Goal: Transaction & Acquisition: Download file/media

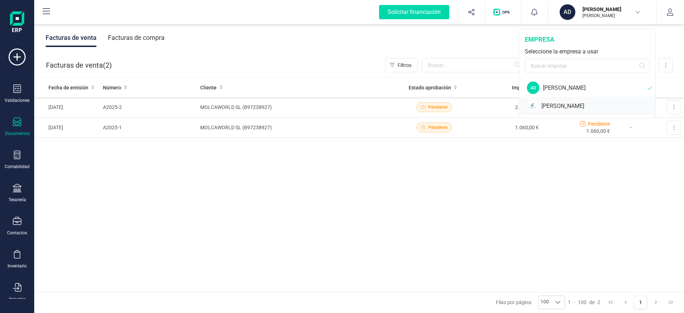
click at [574, 104] on div "[PERSON_NAME]" at bounding box center [598, 106] width 114 height 9
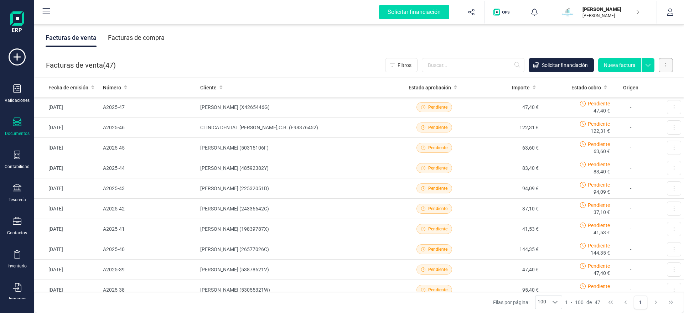
click at [667, 64] on button at bounding box center [666, 65] width 14 height 14
click at [644, 115] on button "Factura electrónica (FacturaE)" at bounding box center [629, 111] width 86 height 14
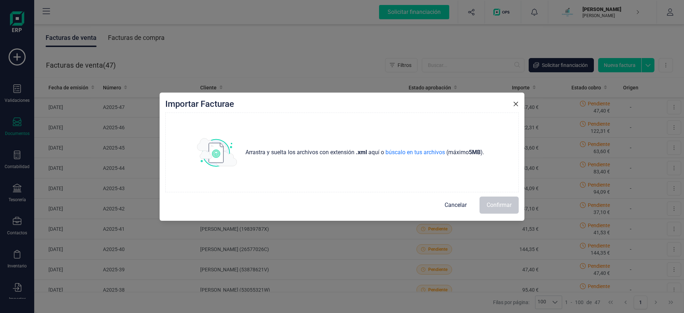
click at [449, 206] on span "Cancelar" at bounding box center [456, 205] width 22 height 9
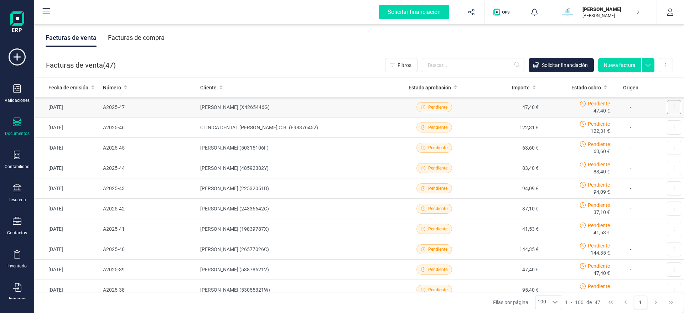
click at [672, 112] on button at bounding box center [674, 107] width 14 height 14
click at [648, 126] on span "Descargar documento" at bounding box center [642, 124] width 49 height 7
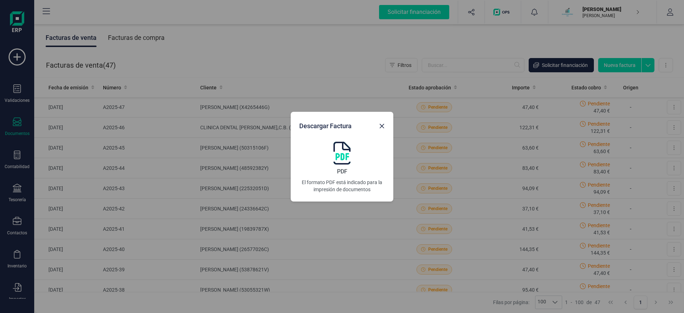
click at [342, 159] on img at bounding box center [341, 153] width 17 height 23
click at [380, 128] on icon "Close" at bounding box center [382, 126] width 5 height 5
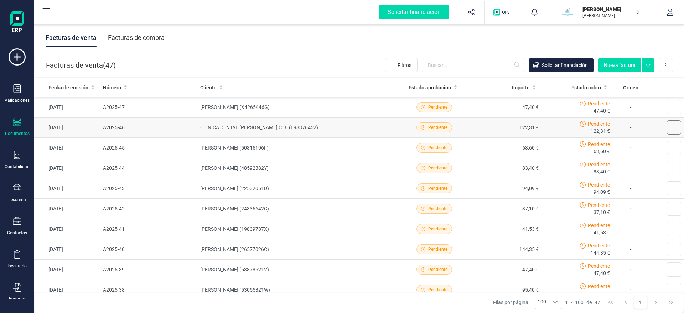
click at [671, 129] on button at bounding box center [674, 127] width 14 height 14
click at [639, 147] on span "Descargar documento" at bounding box center [642, 144] width 49 height 7
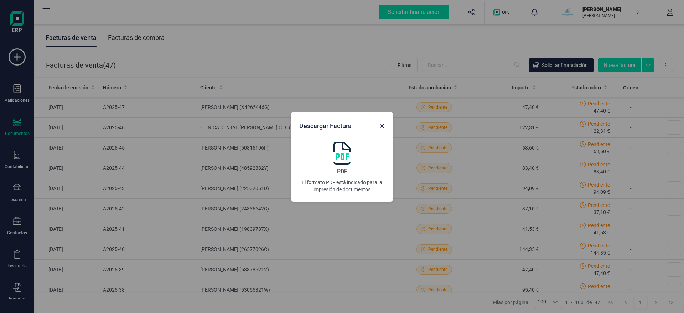
click at [342, 156] on img at bounding box center [341, 153] width 17 height 23
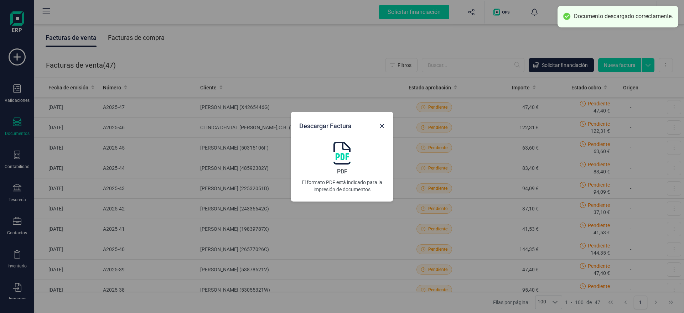
click at [629, 139] on div "Descargar Factura PDF El formato PDF está indicado para la impresión de documen…" at bounding box center [342, 156] width 684 height 313
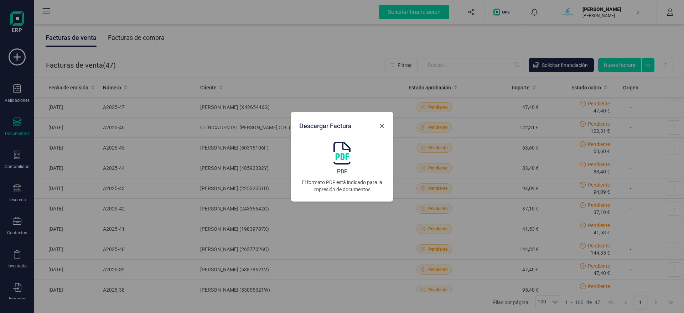
click at [381, 126] on icon "Close" at bounding box center [382, 126] width 5 height 5
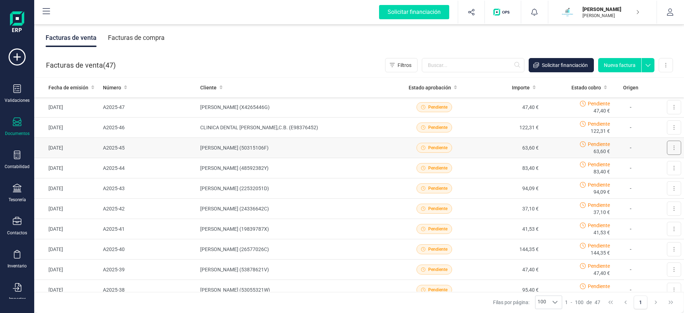
click at [677, 147] on button at bounding box center [674, 148] width 14 height 14
click at [631, 166] on span "Descargar documento" at bounding box center [642, 165] width 49 height 7
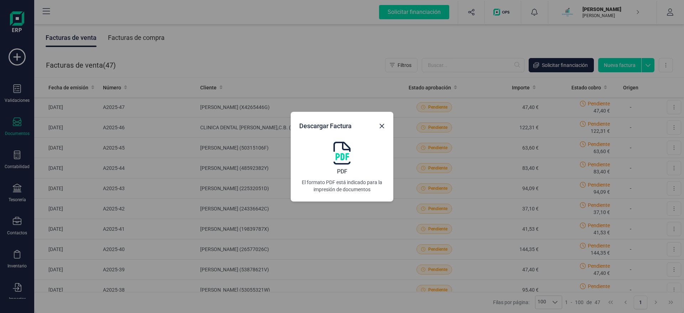
click at [336, 159] on img at bounding box center [341, 153] width 17 height 23
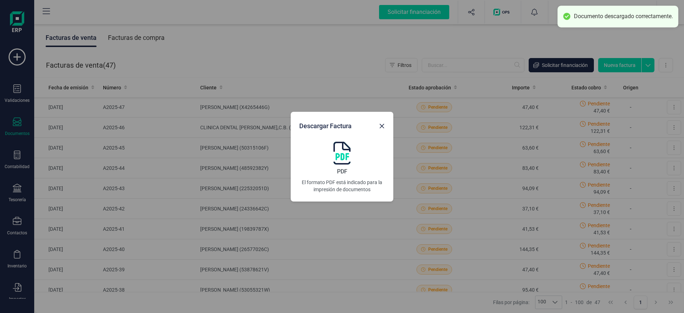
click at [248, 171] on div "Descargar Factura PDF El formato PDF está indicado para la impresión de documen…" at bounding box center [342, 156] width 684 height 313
click at [382, 125] on icon "Close" at bounding box center [382, 126] width 5 height 5
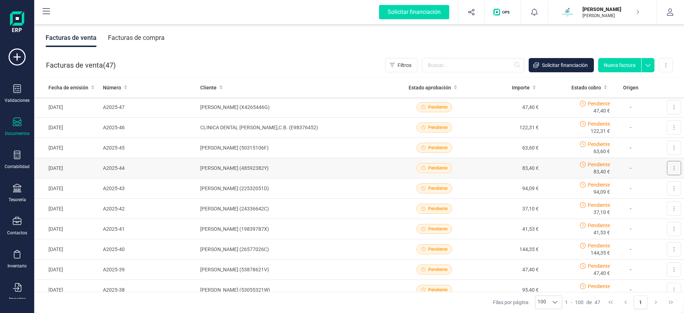
click at [677, 167] on button at bounding box center [674, 168] width 14 height 14
click at [643, 186] on span "Descargar documento" at bounding box center [642, 185] width 49 height 7
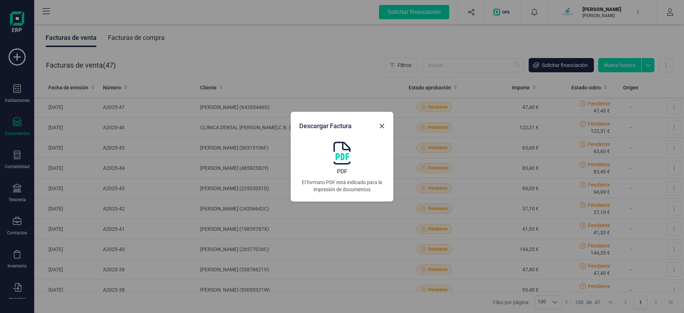
click at [349, 161] on img at bounding box center [341, 153] width 17 height 23
click at [384, 128] on icon "Close" at bounding box center [382, 126] width 6 height 6
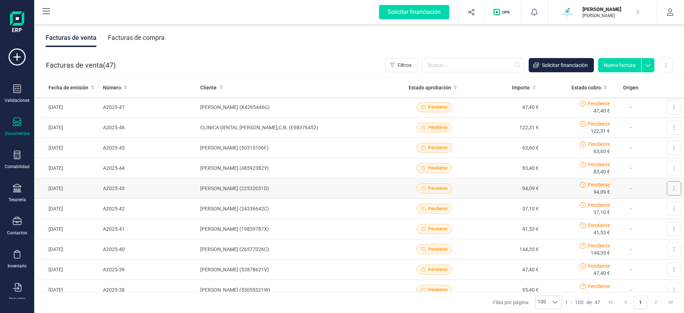
click at [670, 189] on button at bounding box center [674, 188] width 14 height 14
click at [646, 208] on span "Descargar documento" at bounding box center [642, 205] width 49 height 7
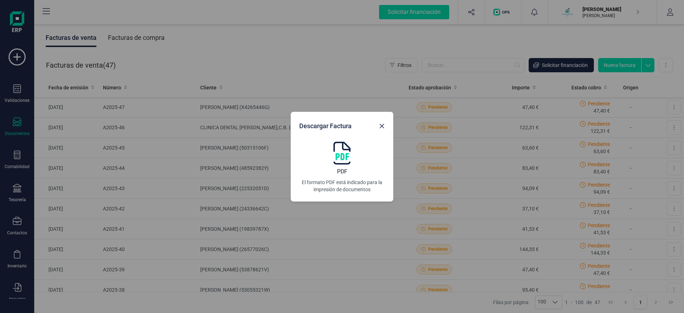
click at [340, 154] on img at bounding box center [341, 153] width 17 height 23
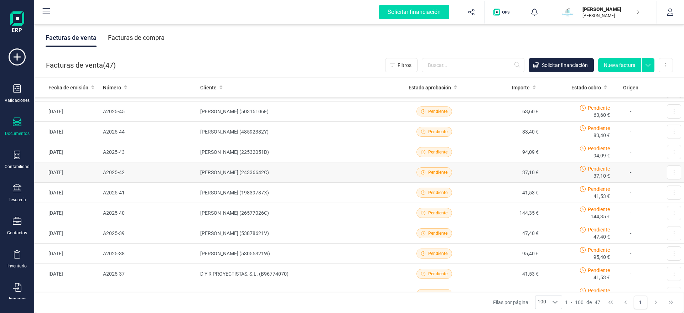
scroll to position [73, 0]
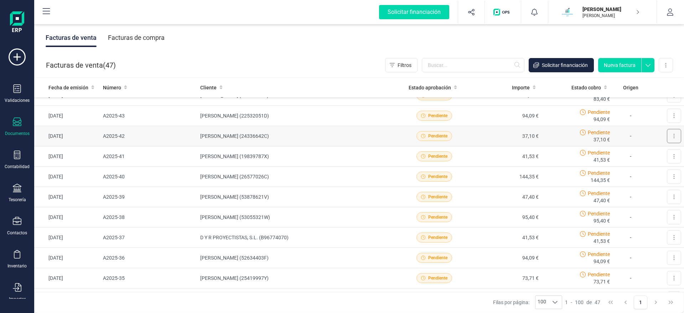
click at [671, 134] on button at bounding box center [674, 136] width 14 height 14
click at [636, 156] on span "Descargar documento" at bounding box center [642, 153] width 49 height 7
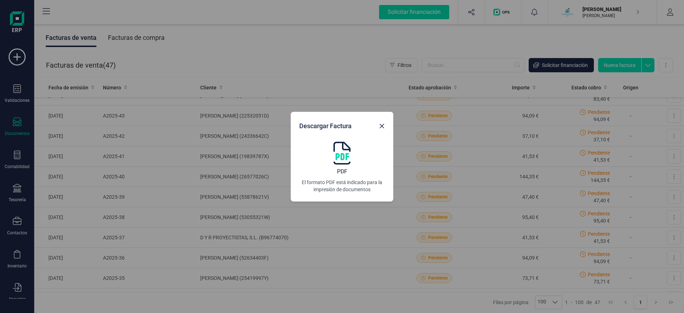
click at [344, 152] on img at bounding box center [341, 153] width 17 height 23
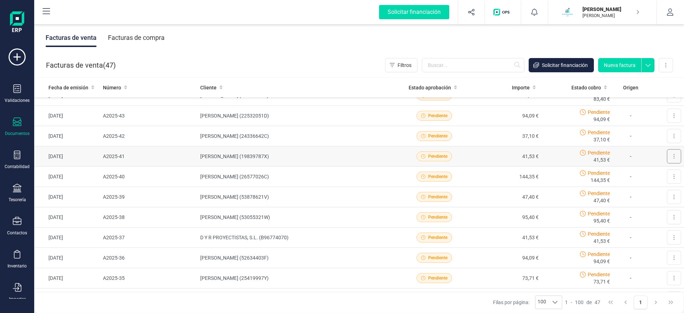
click at [670, 160] on button at bounding box center [674, 156] width 14 height 14
click at [646, 174] on span "Descargar documento" at bounding box center [642, 173] width 49 height 7
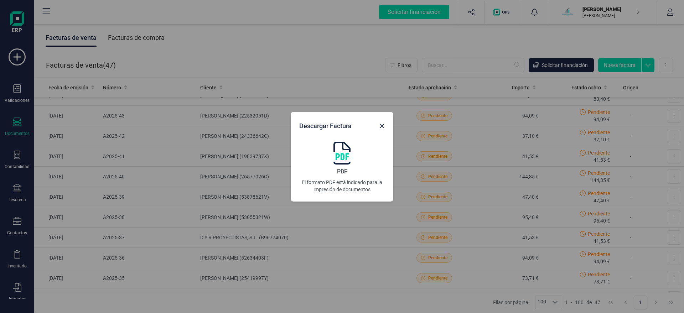
click at [345, 162] on img at bounding box center [341, 153] width 17 height 23
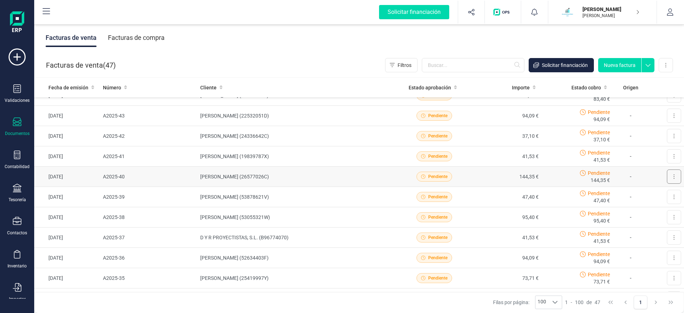
click at [673, 176] on icon at bounding box center [673, 177] width 1 height 6
click at [660, 193] on span "Descargar documento" at bounding box center [642, 194] width 49 height 7
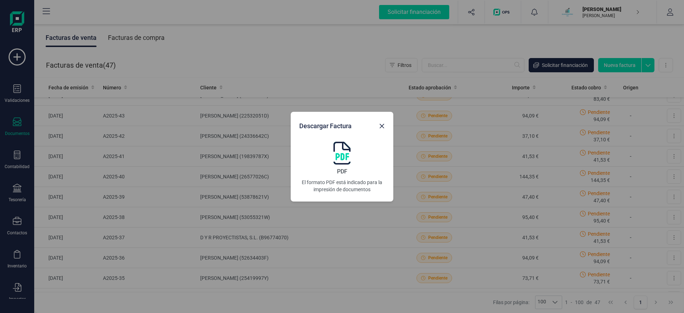
click at [347, 154] on img at bounding box center [341, 153] width 17 height 23
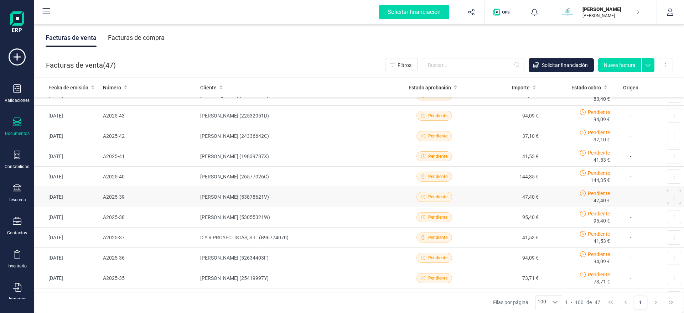
click at [674, 199] on icon at bounding box center [674, 197] width 1 height 4
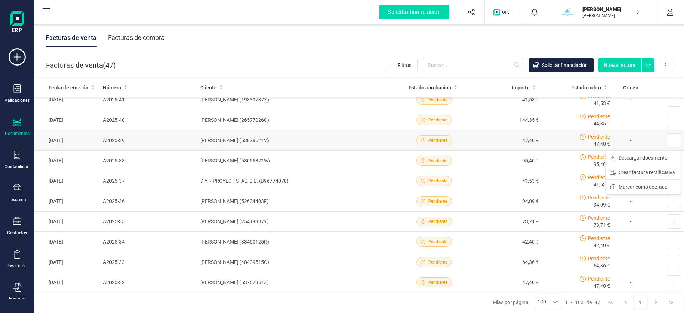
scroll to position [145, 0]
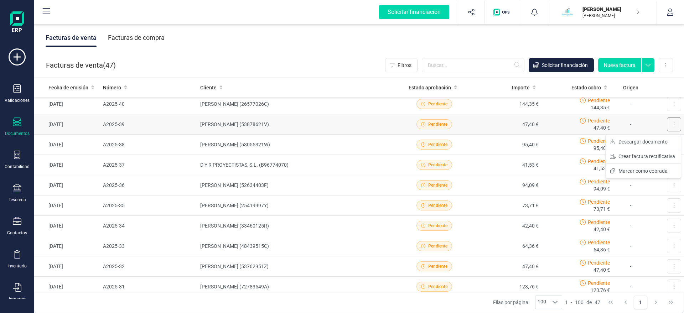
click at [670, 125] on button at bounding box center [674, 124] width 14 height 14
click at [643, 140] on span "Descargar documento" at bounding box center [642, 141] width 49 height 7
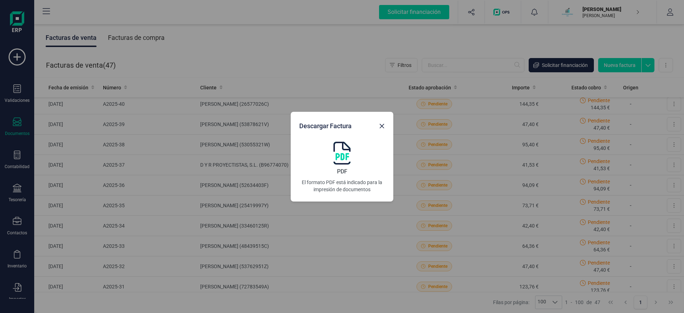
click at [350, 154] on img at bounding box center [341, 153] width 17 height 23
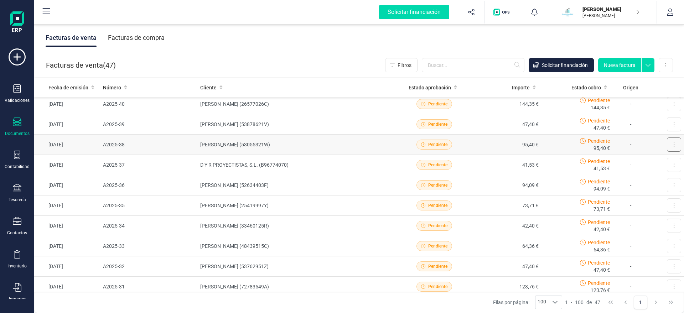
click at [669, 146] on button at bounding box center [674, 145] width 14 height 14
click at [660, 163] on span "Descargar documento" at bounding box center [642, 162] width 49 height 7
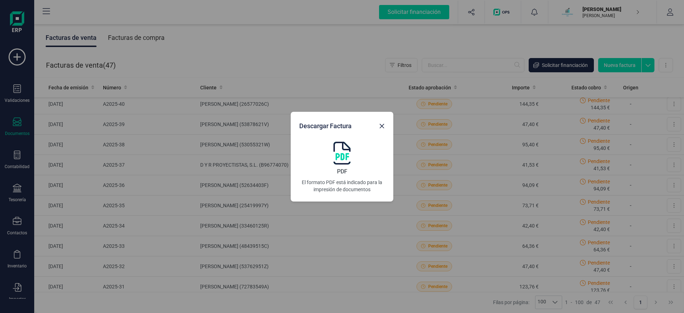
click at [340, 150] on img at bounding box center [341, 153] width 17 height 23
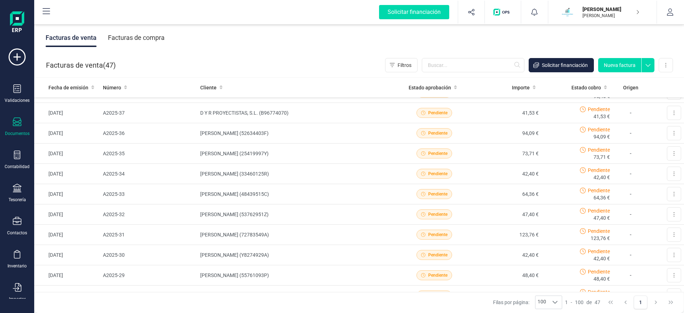
scroll to position [183, 0]
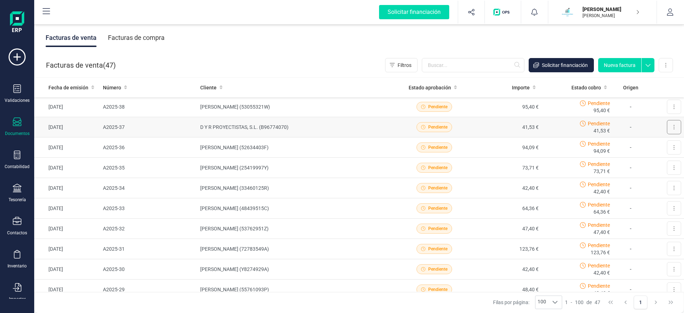
click at [674, 127] on icon at bounding box center [673, 127] width 1 height 6
click at [654, 145] on span "Descargar documento" at bounding box center [642, 144] width 49 height 7
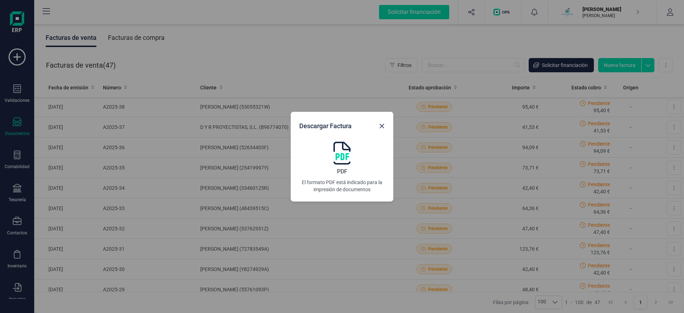
click at [335, 156] on img at bounding box center [341, 153] width 17 height 23
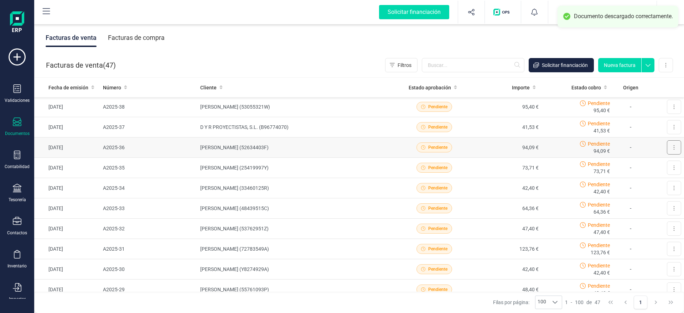
click at [677, 147] on button at bounding box center [674, 147] width 14 height 14
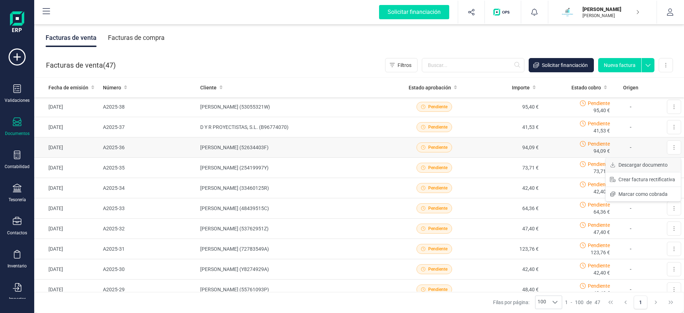
click at [642, 166] on span "Descargar documento" at bounding box center [642, 164] width 49 height 7
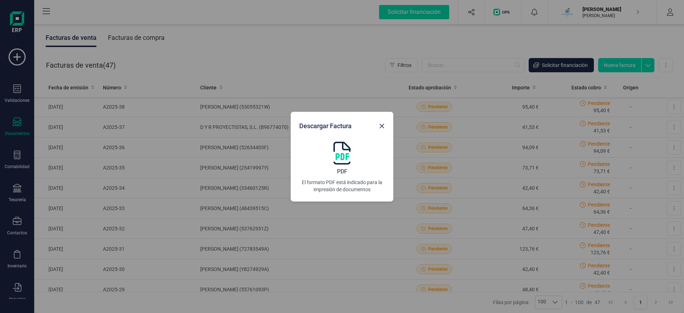
click at [345, 155] on img at bounding box center [341, 153] width 17 height 23
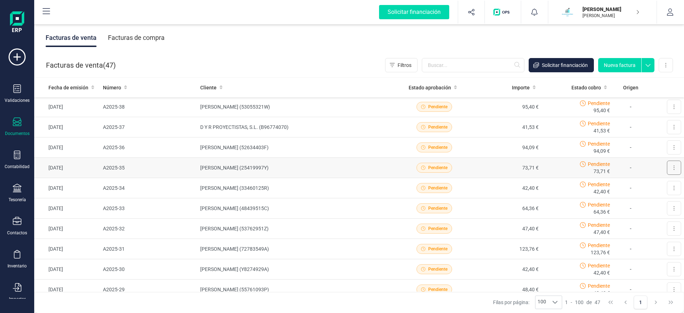
click at [673, 167] on button at bounding box center [674, 168] width 14 height 14
click at [642, 187] on span "Descargar documento" at bounding box center [642, 185] width 49 height 7
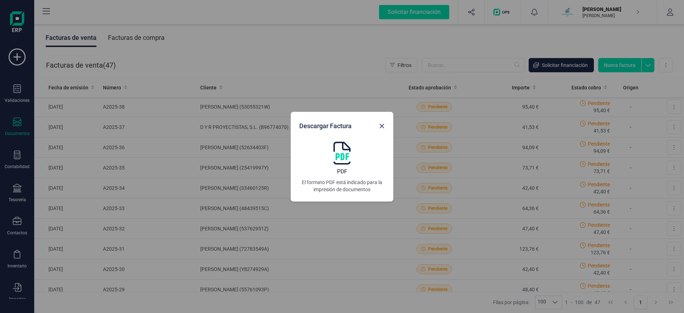
click at [331, 155] on div "PDF El formato PDF está indicado para la impresión de documentos" at bounding box center [341, 167] width 85 height 51
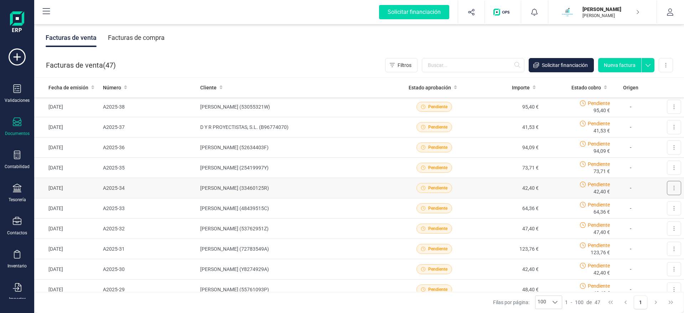
click at [674, 190] on icon at bounding box center [673, 188] width 1 height 6
click at [652, 205] on span "Descargar documento" at bounding box center [642, 205] width 49 height 7
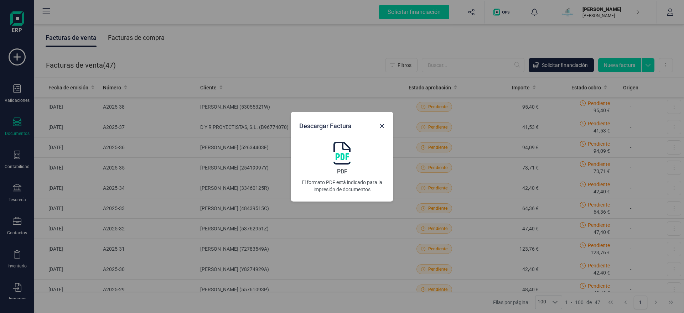
click at [343, 152] on img at bounding box center [341, 153] width 17 height 23
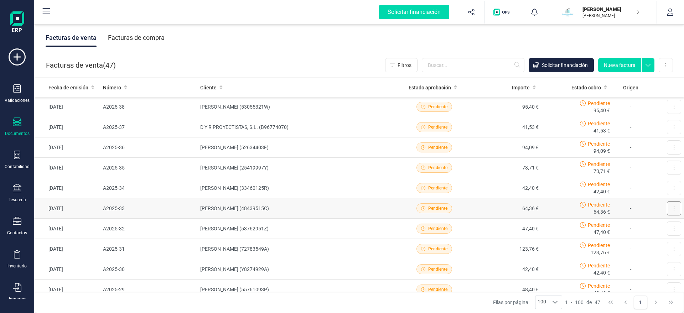
click at [673, 213] on button at bounding box center [674, 208] width 14 height 14
click at [648, 225] on span "Descargar documento" at bounding box center [642, 225] width 49 height 7
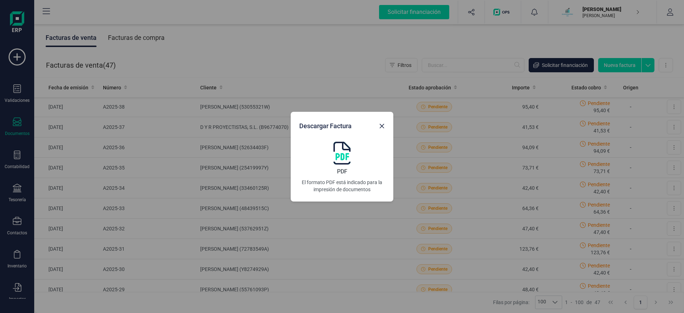
click at [343, 156] on img at bounding box center [341, 153] width 17 height 23
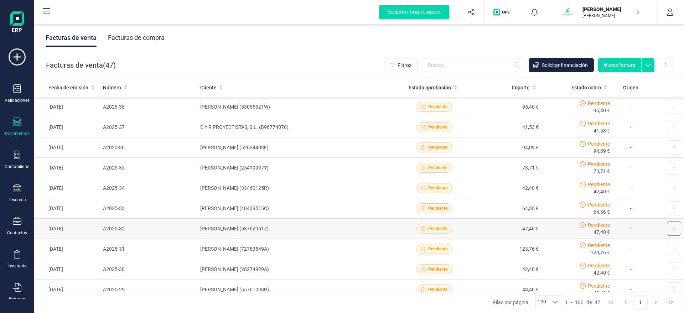
click at [669, 228] on button at bounding box center [674, 229] width 14 height 14
click at [657, 246] on span "Descargar documento" at bounding box center [642, 246] width 49 height 7
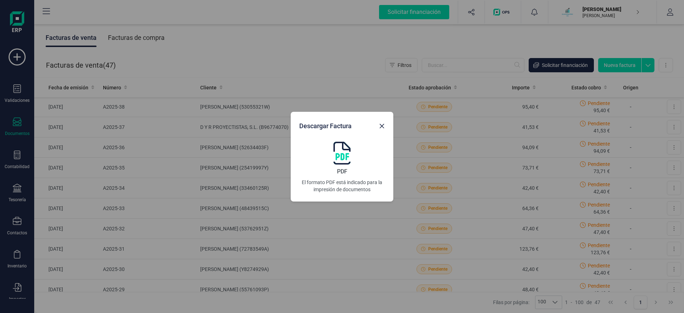
click at [338, 160] on img at bounding box center [341, 153] width 17 height 23
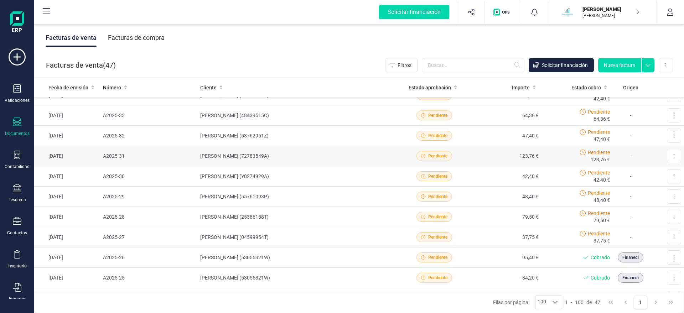
scroll to position [292, 0]
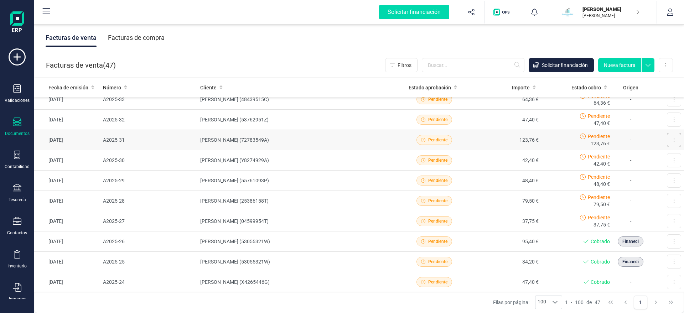
click at [670, 139] on button at bounding box center [674, 140] width 14 height 14
click at [655, 159] on span "Descargar documento" at bounding box center [642, 157] width 49 height 7
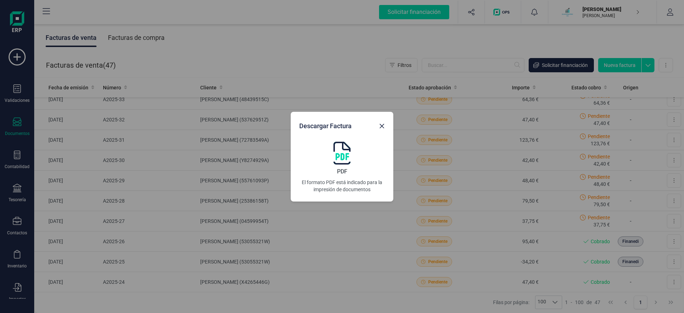
click at [342, 153] on img at bounding box center [341, 153] width 17 height 23
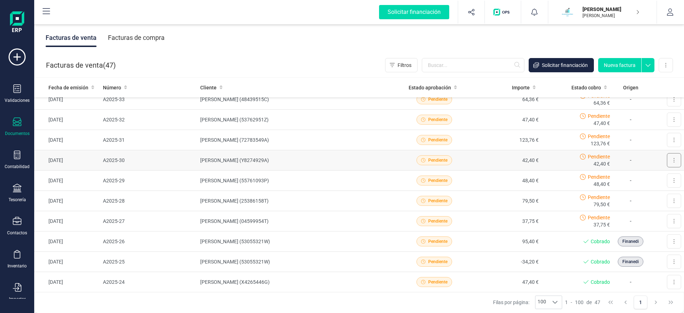
click at [674, 159] on icon at bounding box center [673, 160] width 1 height 6
click at [646, 180] on span "Descargar documento" at bounding box center [642, 177] width 49 height 7
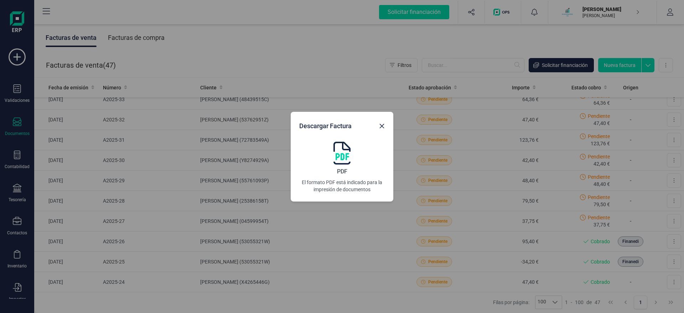
click at [341, 159] on img at bounding box center [341, 153] width 17 height 23
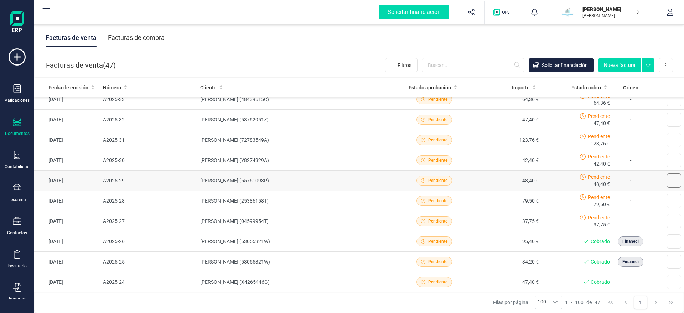
click at [674, 180] on icon at bounding box center [673, 181] width 1 height 6
click at [656, 194] on button "Descargar documento" at bounding box center [643, 198] width 75 height 14
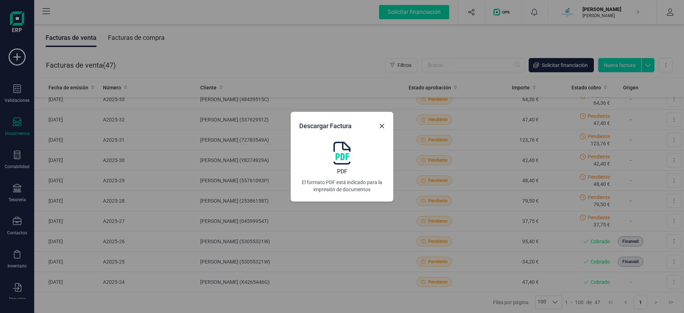
click at [348, 154] on img at bounding box center [341, 153] width 17 height 23
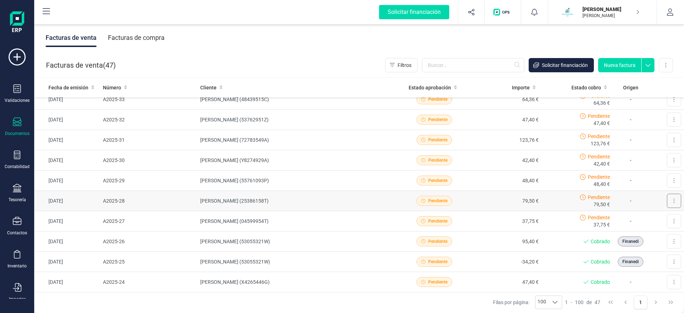
click at [674, 197] on button at bounding box center [674, 201] width 14 height 14
click at [631, 218] on span "Descargar documento" at bounding box center [642, 218] width 49 height 7
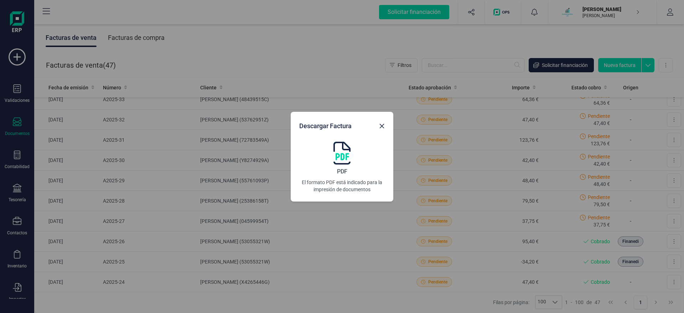
click at [344, 157] on img at bounding box center [341, 153] width 17 height 23
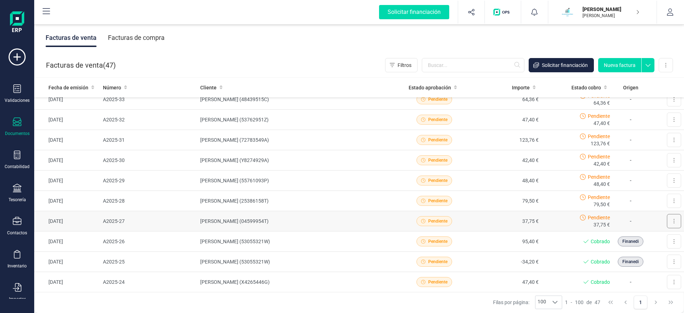
click at [674, 220] on icon at bounding box center [673, 221] width 1 height 6
click at [652, 240] on span "Descargar documento" at bounding box center [642, 238] width 49 height 7
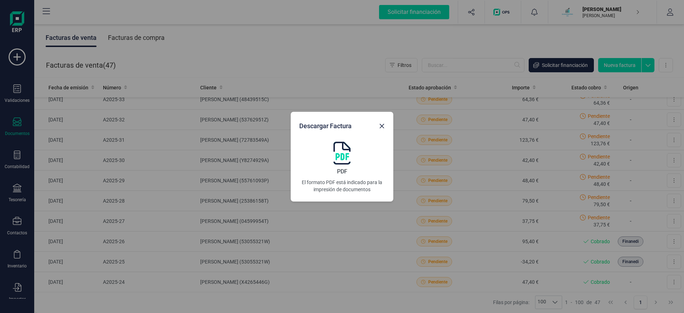
click at [339, 159] on img at bounding box center [341, 153] width 17 height 23
